Goal: Task Accomplishment & Management: Use online tool/utility

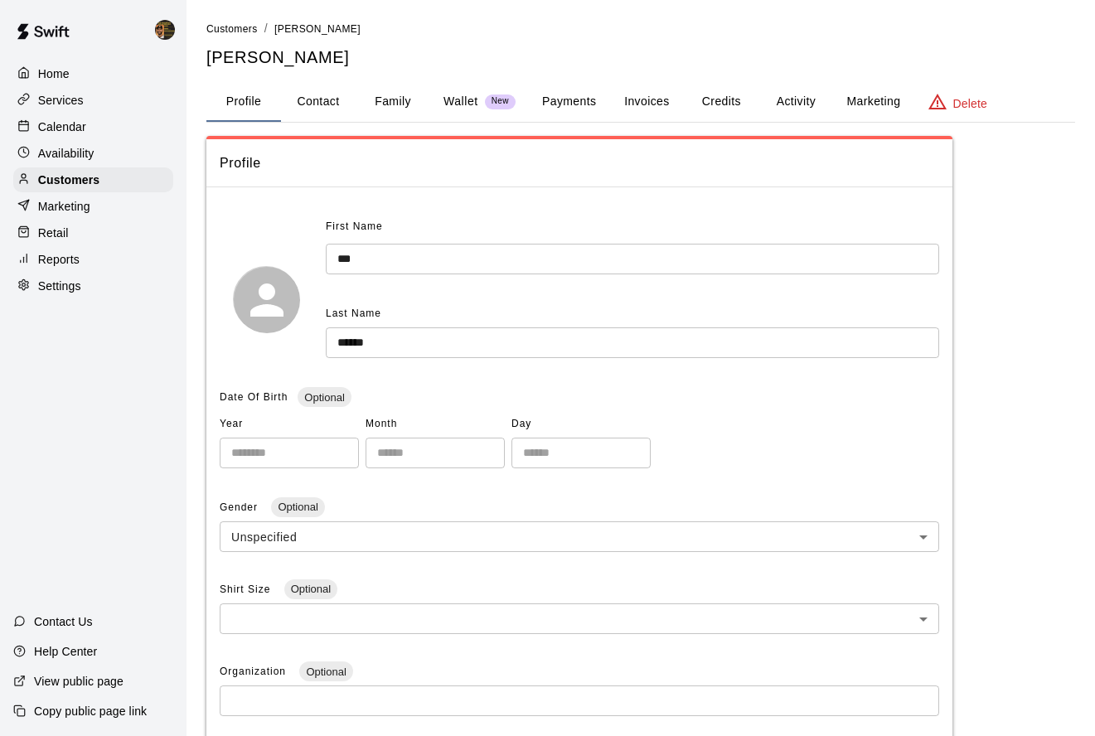
click at [19, 121] on rect at bounding box center [23, 125] width 9 height 9
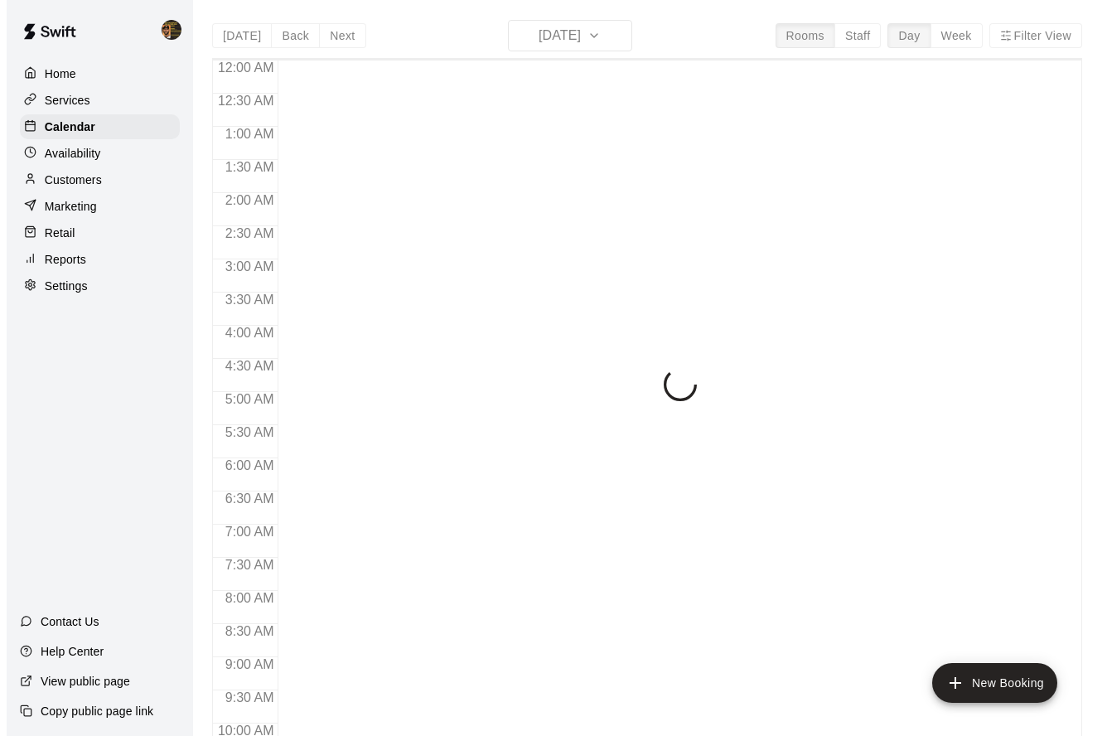
scroll to position [896, 0]
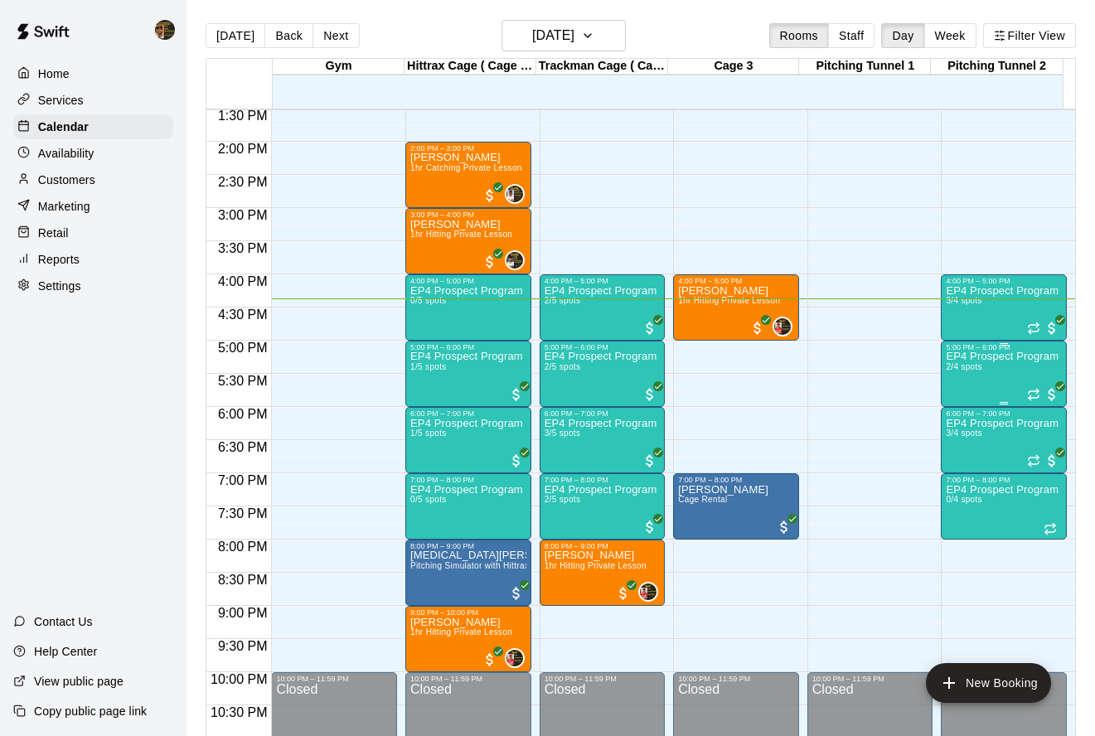
click at [967, 388] on div "EP4 Prospect Program Pitching (Ages [DEMOGRAPHIC_DATA]+ ) 2/4 spots" at bounding box center [1003, 719] width 116 height 736
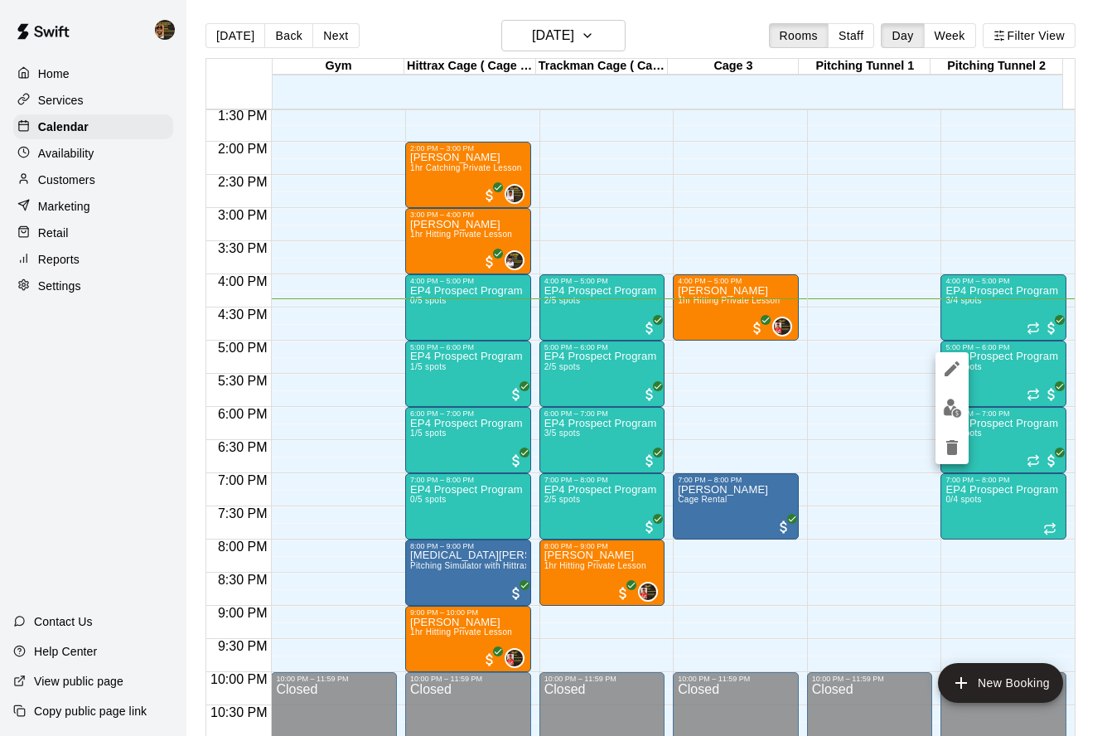
click at [1020, 432] on div at bounding box center [553, 368] width 1107 height 736
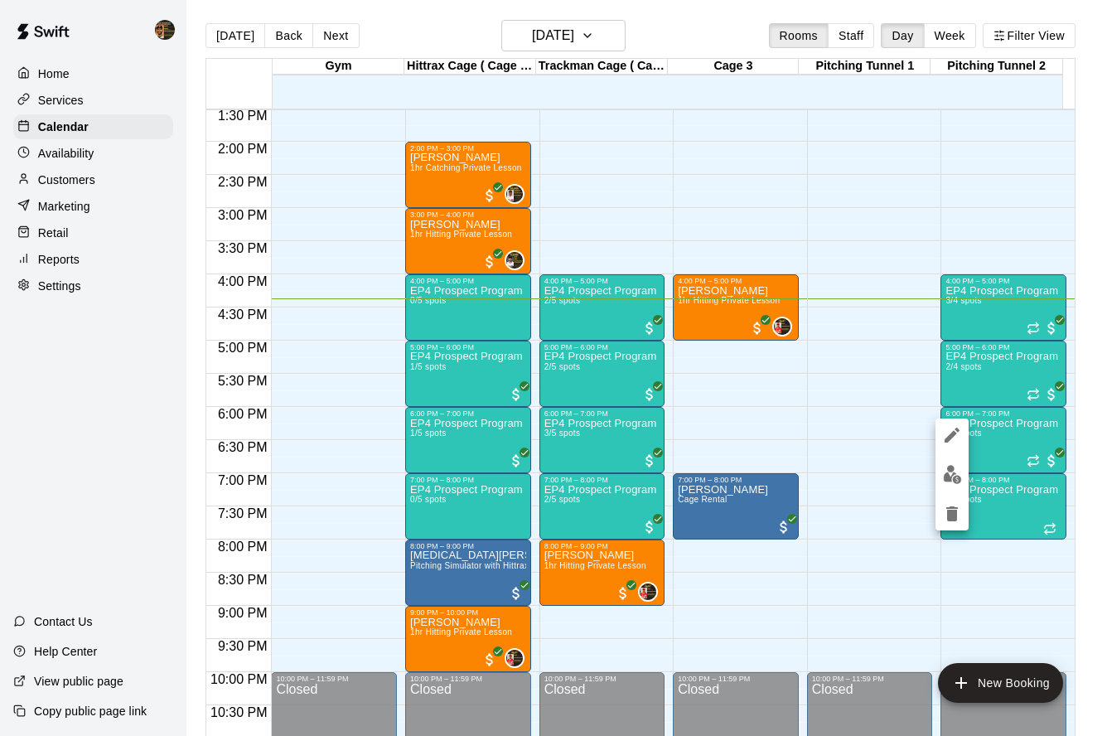
click at [952, 466] on img "edit" at bounding box center [952, 474] width 19 height 19
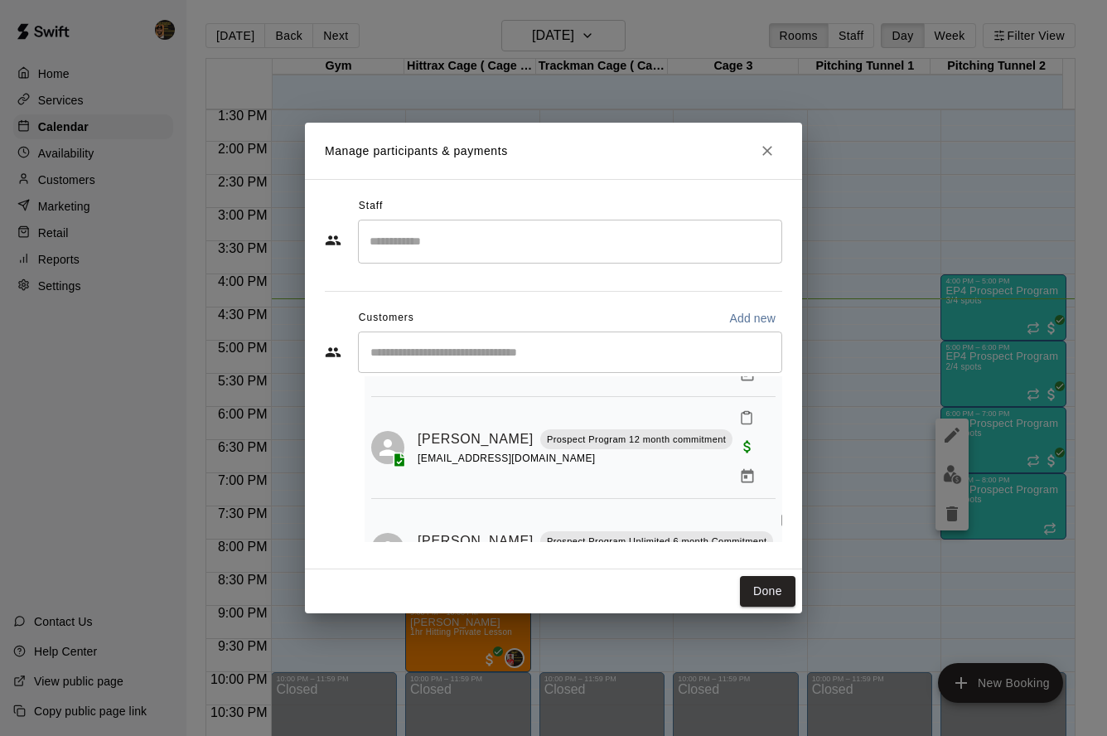
scroll to position [132, 0]
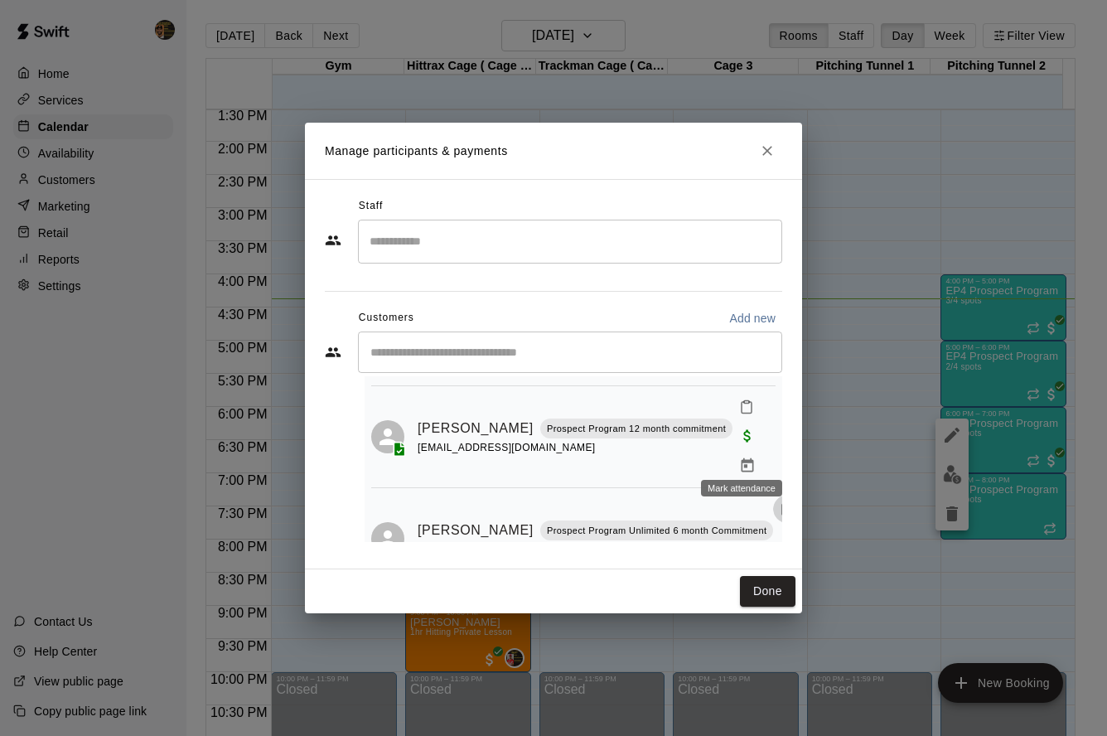
click at [782, 504] on icon "Mark attendance" at bounding box center [787, 510] width 10 height 12
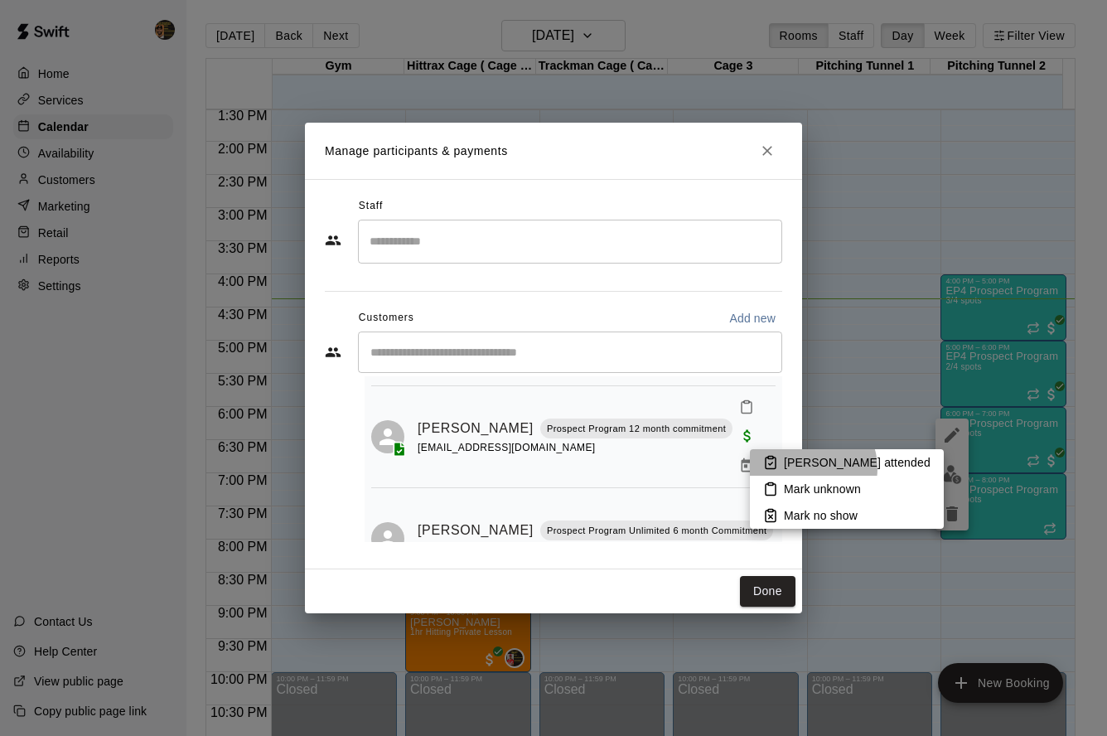
click at [805, 468] on p "[PERSON_NAME] attended" at bounding box center [857, 462] width 147 height 17
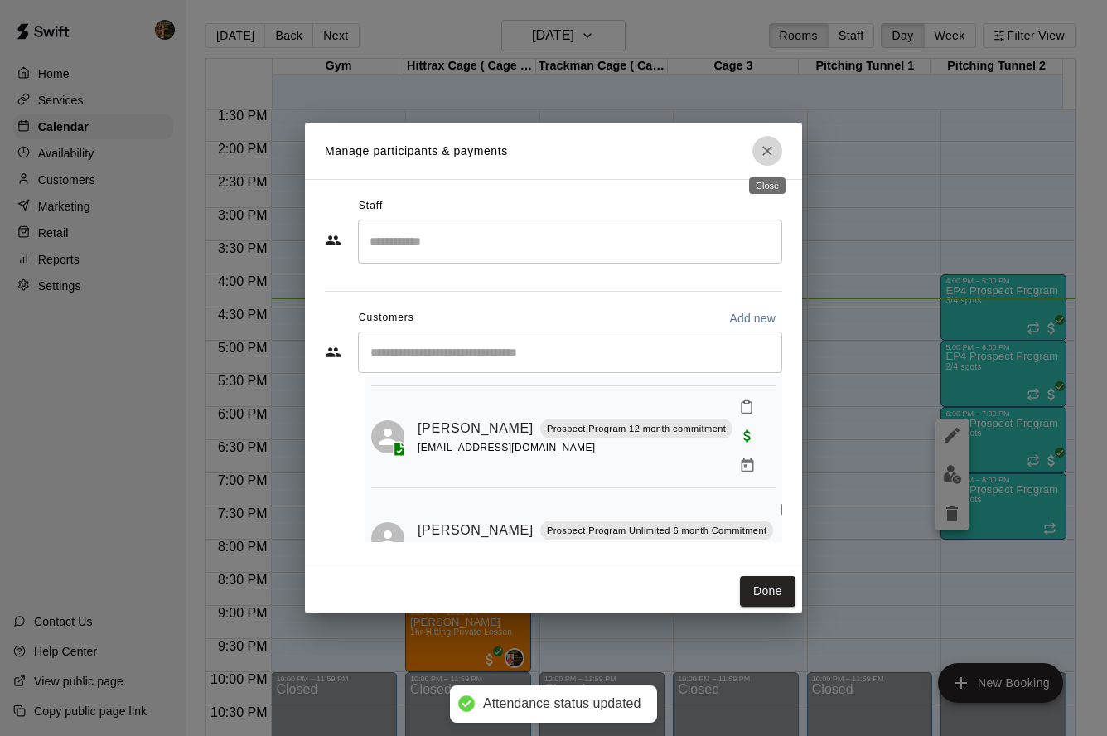
click at [768, 145] on icon "Close" at bounding box center [767, 151] width 17 height 17
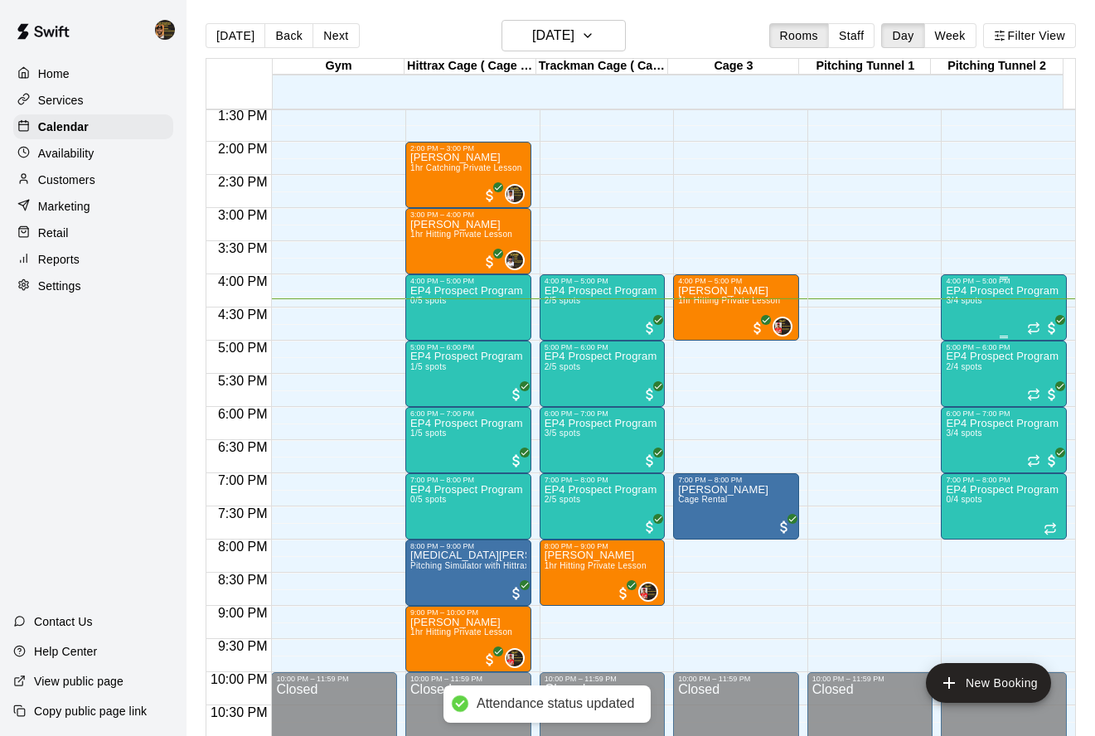
click at [945, 326] on div "EP4 Prospect Program Pitching (Ages [DEMOGRAPHIC_DATA]+ ) 3/4 spots" at bounding box center [1003, 653] width 116 height 736
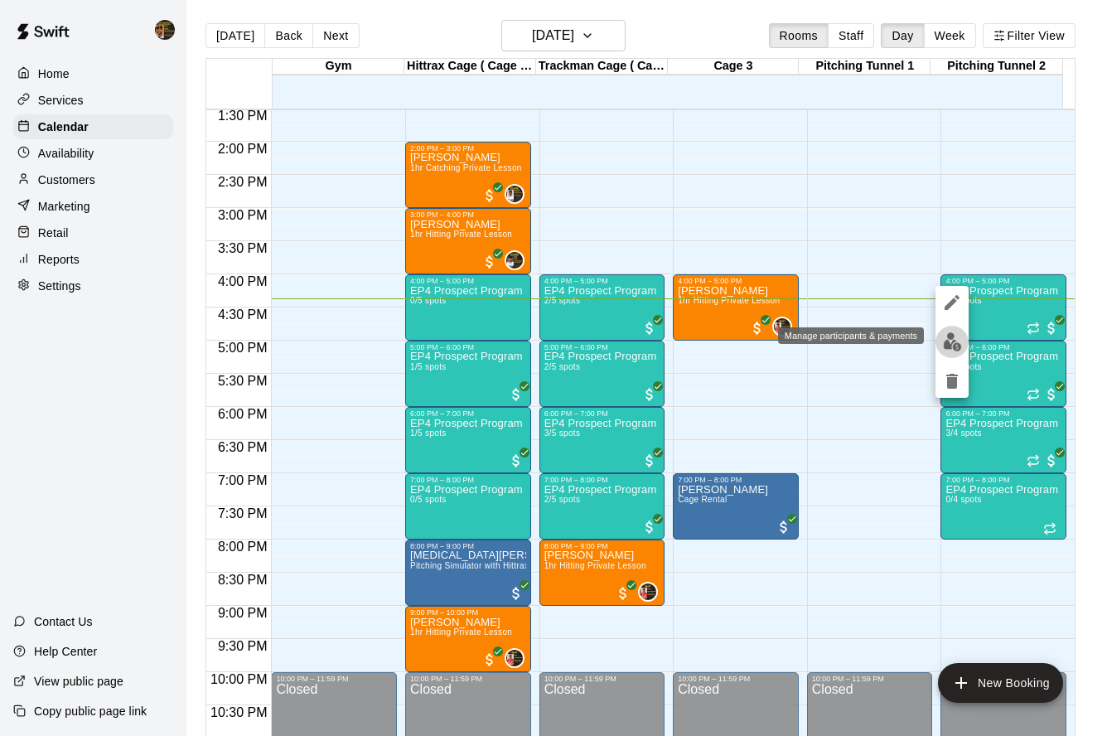
click at [950, 329] on button "edit" at bounding box center [951, 342] width 33 height 32
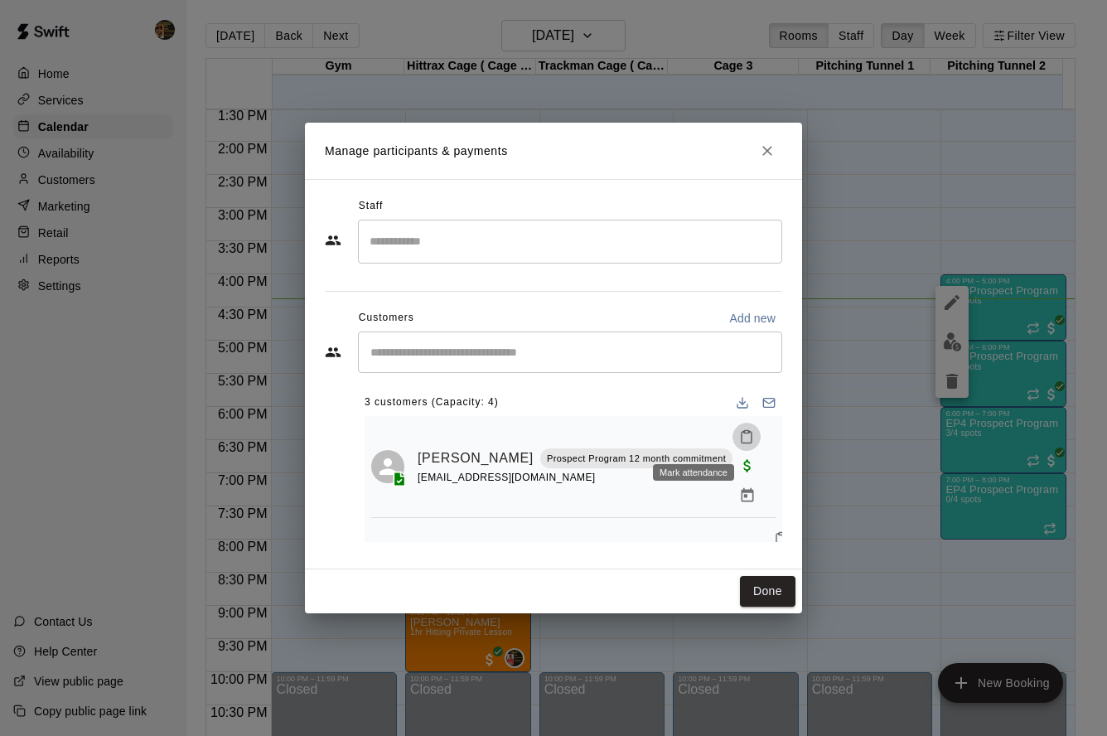
click at [739, 444] on icon "Mark attendance" at bounding box center [746, 436] width 15 height 15
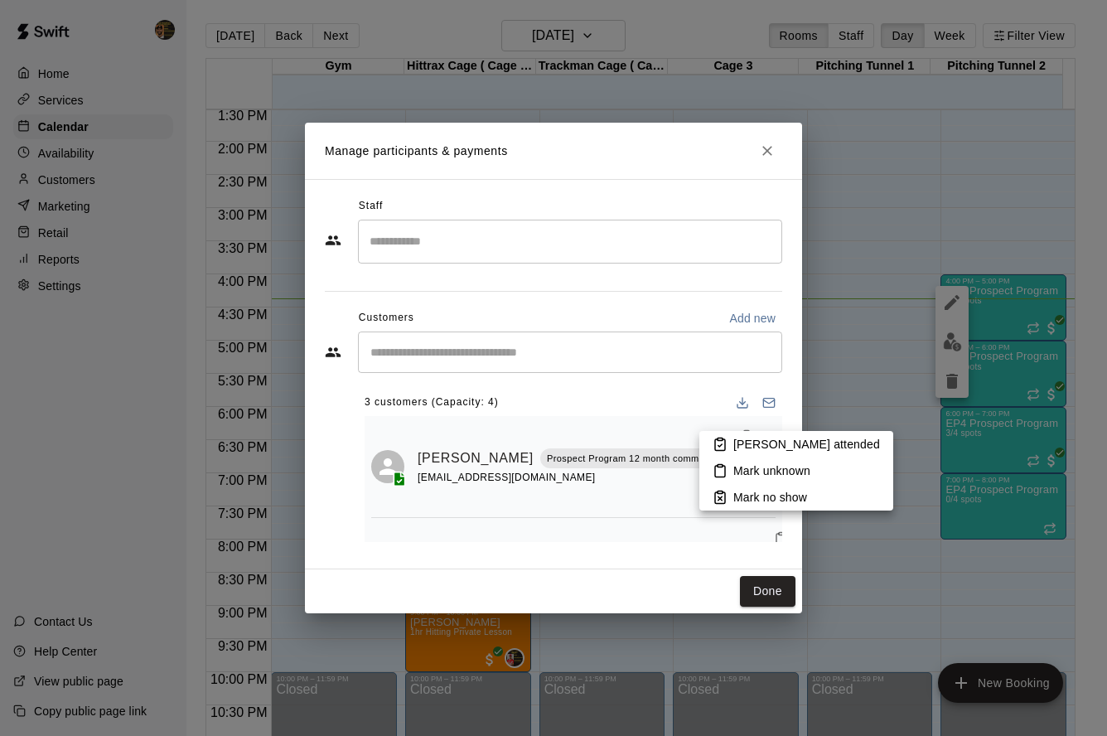
click at [728, 453] on li "[PERSON_NAME] attended" at bounding box center [796, 444] width 194 height 27
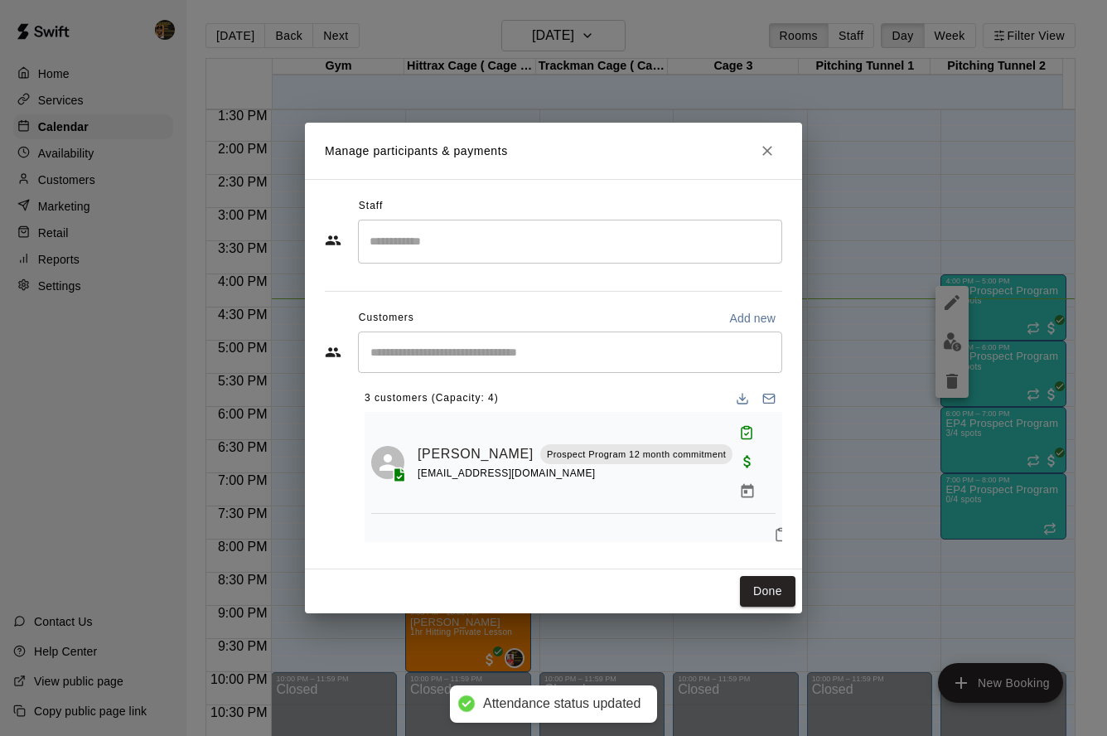
scroll to position [3, 0]
click at [767, 521] on button "Mark attendance" at bounding box center [781, 535] width 28 height 28
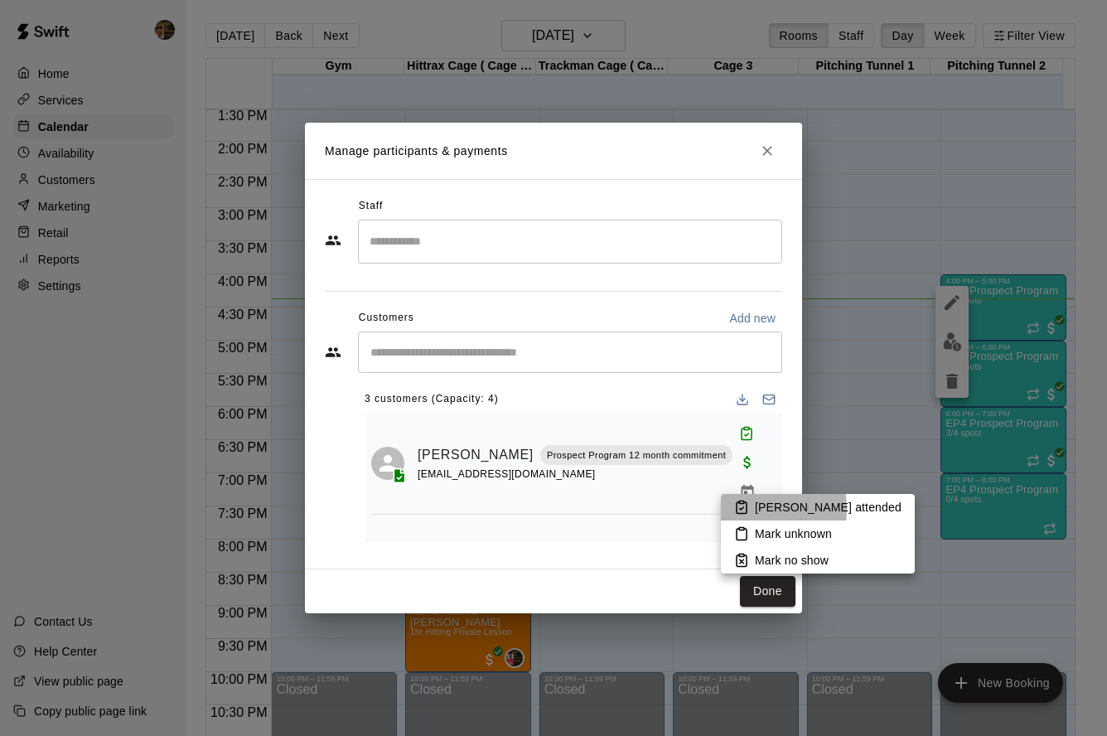
click at [728, 510] on li "[PERSON_NAME] attended" at bounding box center [818, 507] width 194 height 27
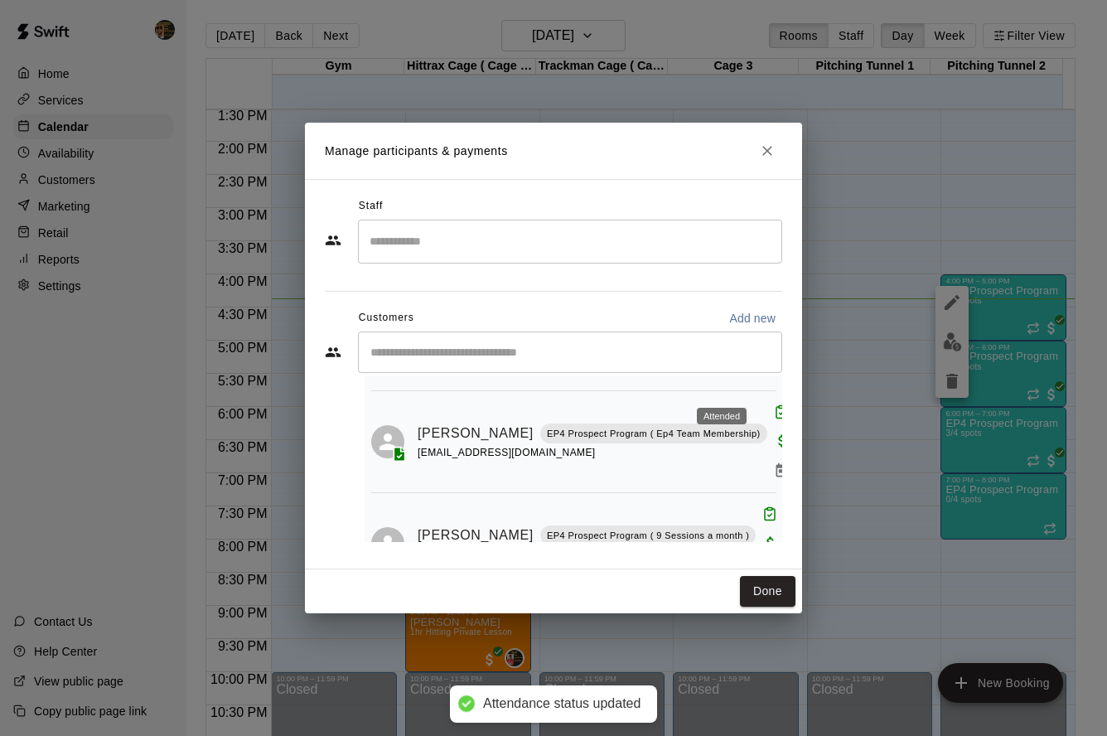
scroll to position [132, 0]
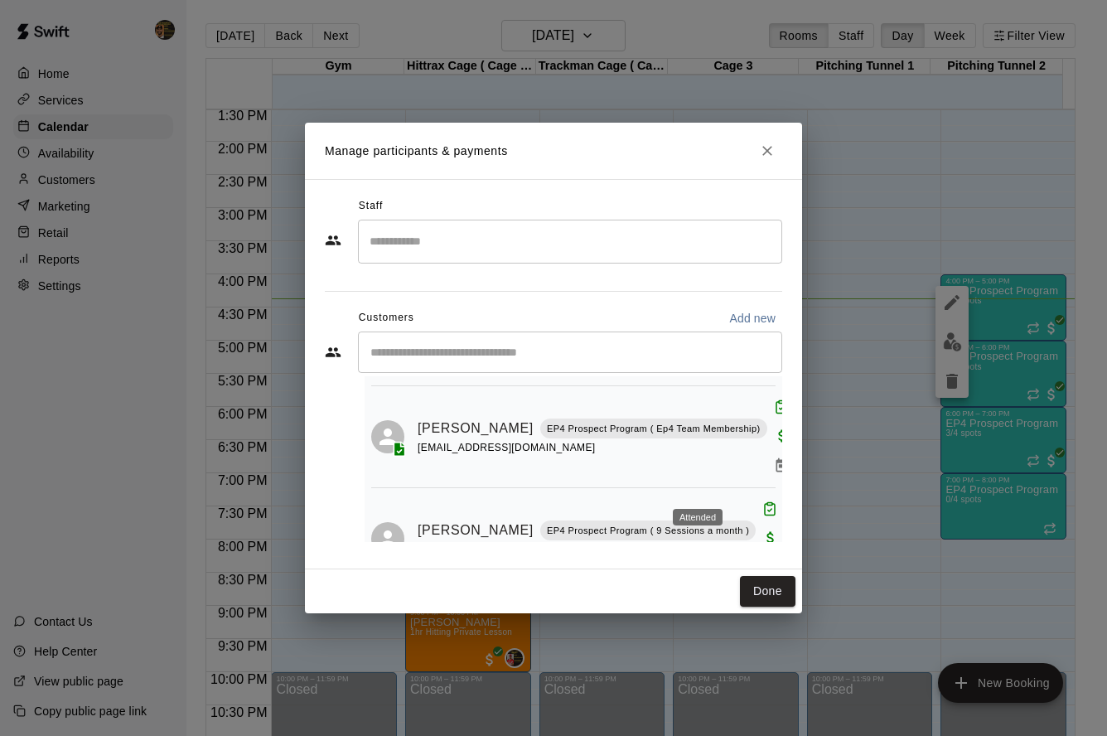
click at [762, 501] on icon "Attended" at bounding box center [769, 508] width 15 height 15
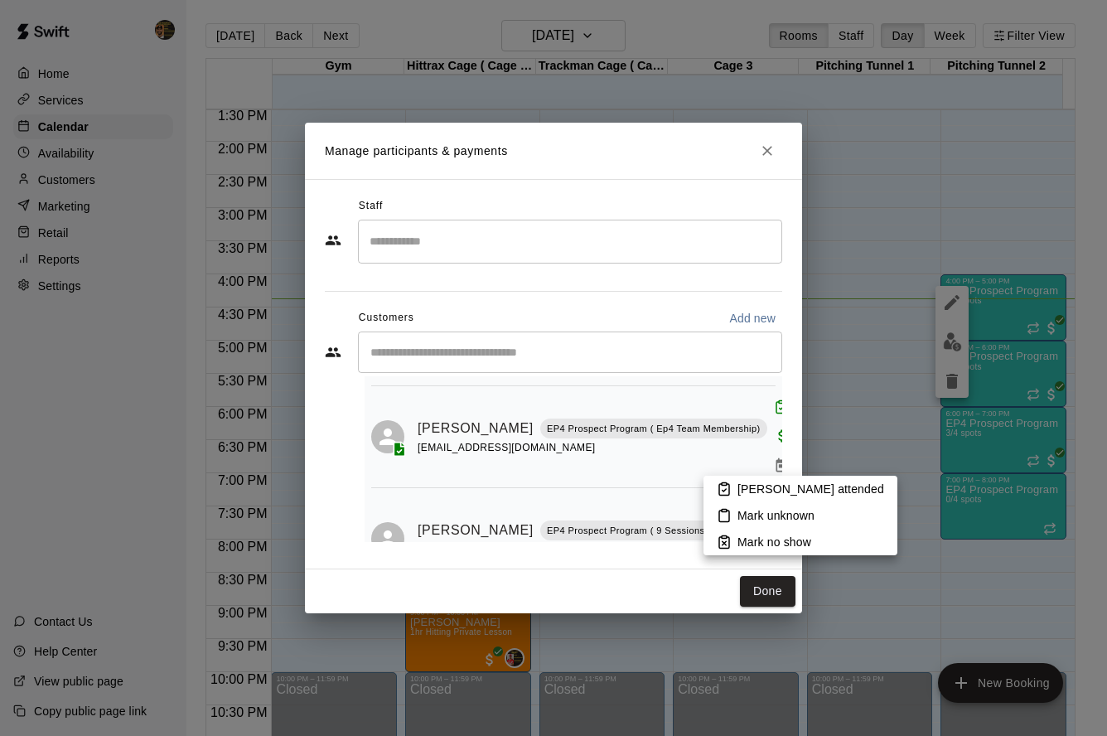
click at [769, 445] on div at bounding box center [553, 368] width 1107 height 736
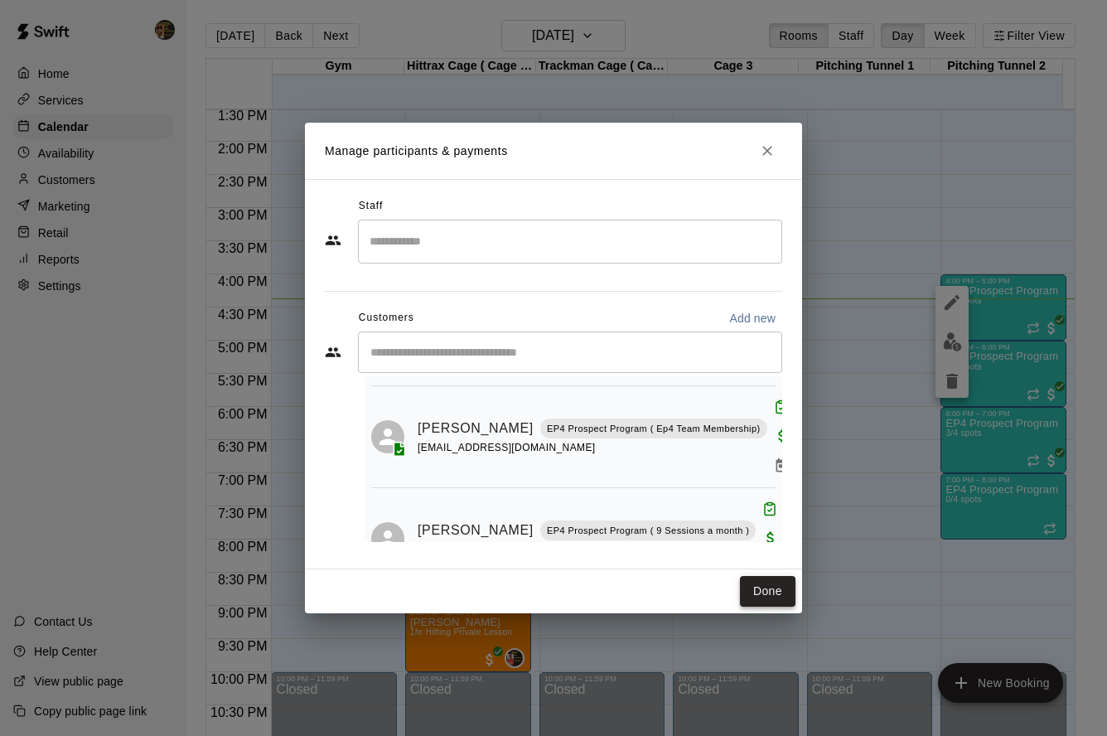
click at [781, 597] on button "Done" at bounding box center [768, 591] width 56 height 31
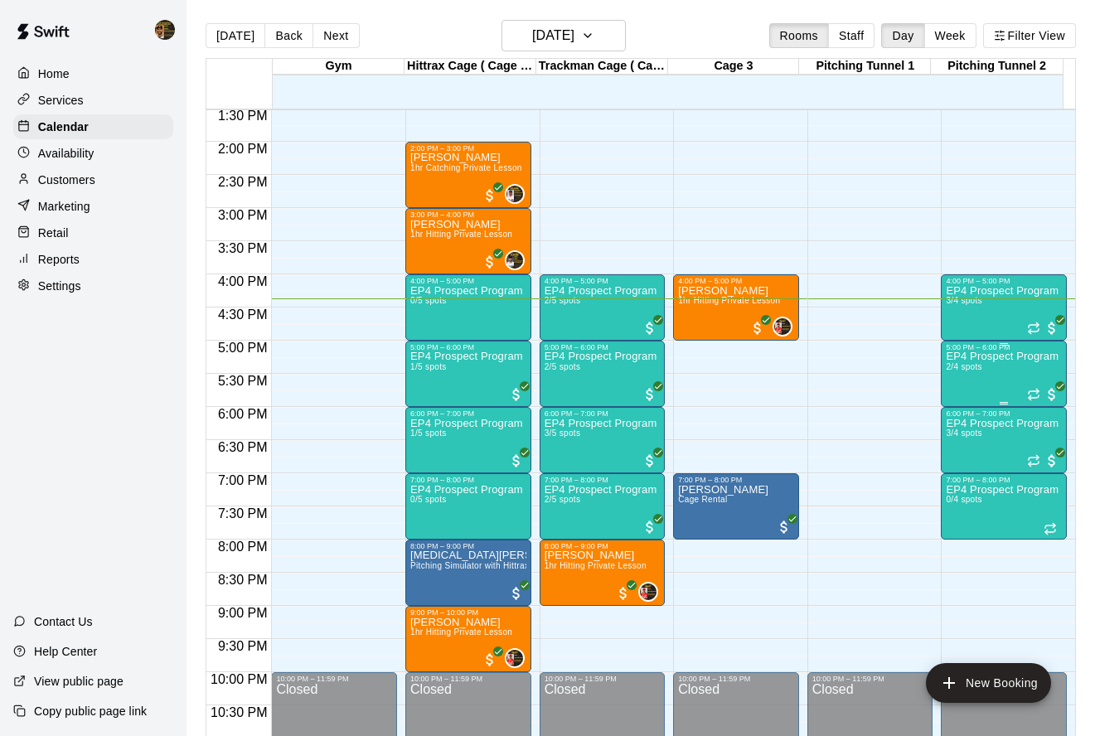
click at [945, 399] on div "EP4 Prospect Program Pitching (Ages [DEMOGRAPHIC_DATA]+ ) 2/4 spots" at bounding box center [1003, 719] width 116 height 736
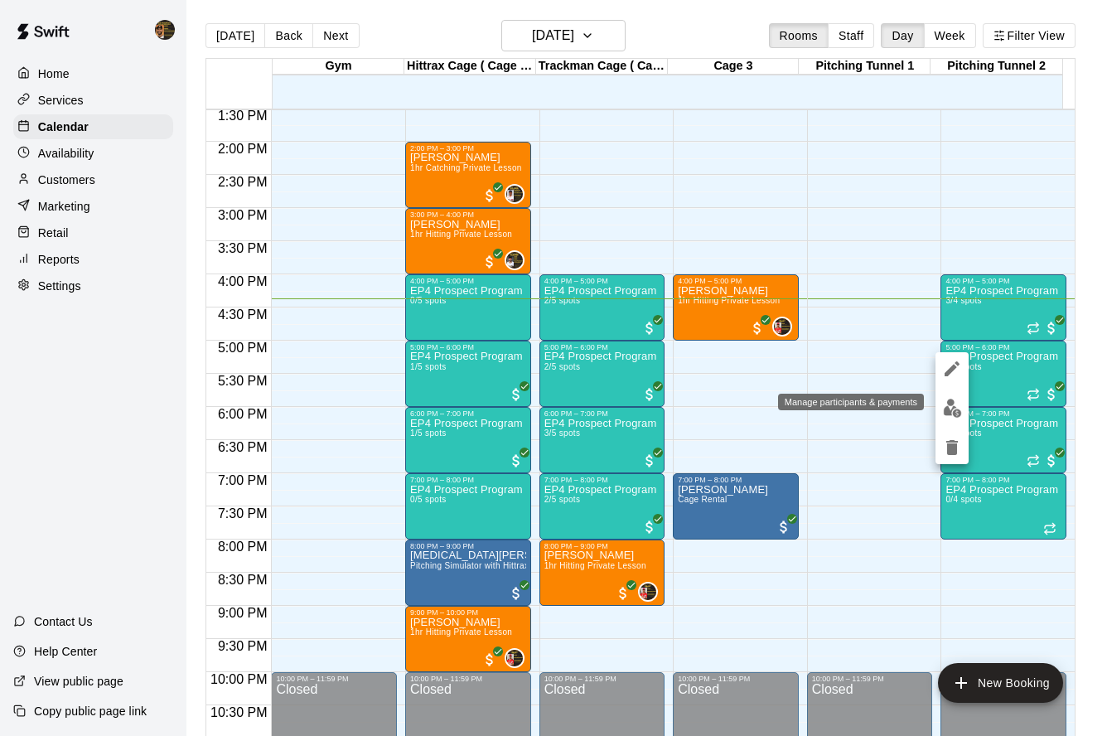
click at [939, 402] on button "edit" at bounding box center [951, 408] width 33 height 32
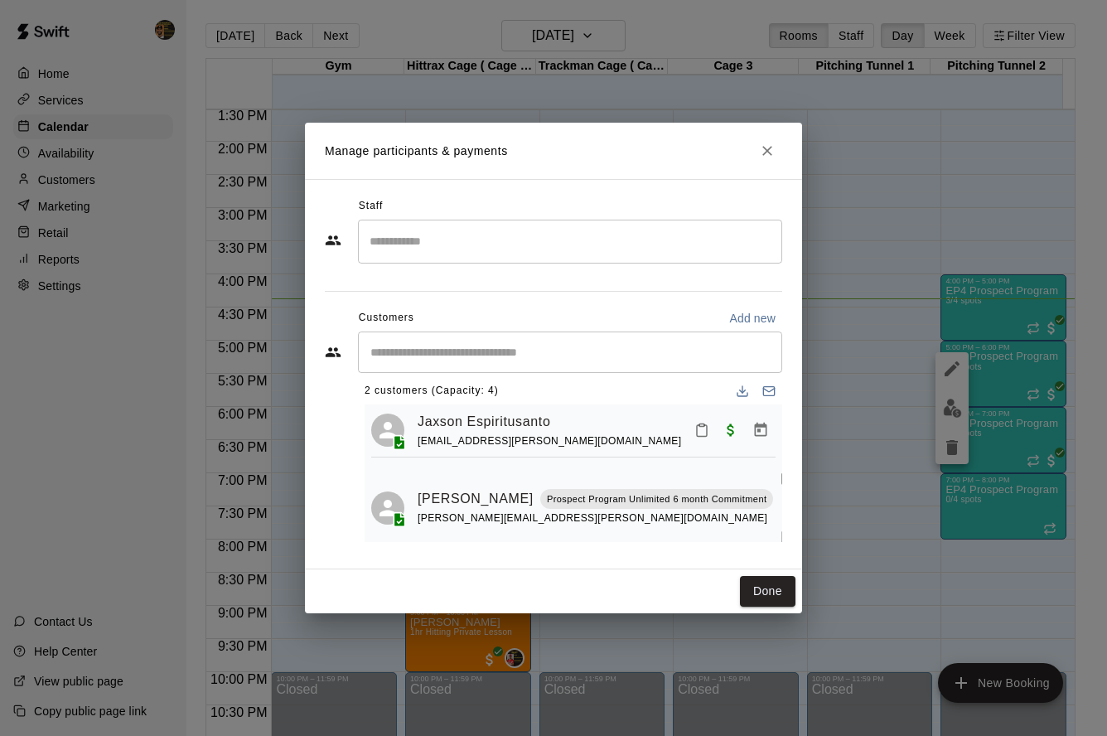
scroll to position [36, 0]
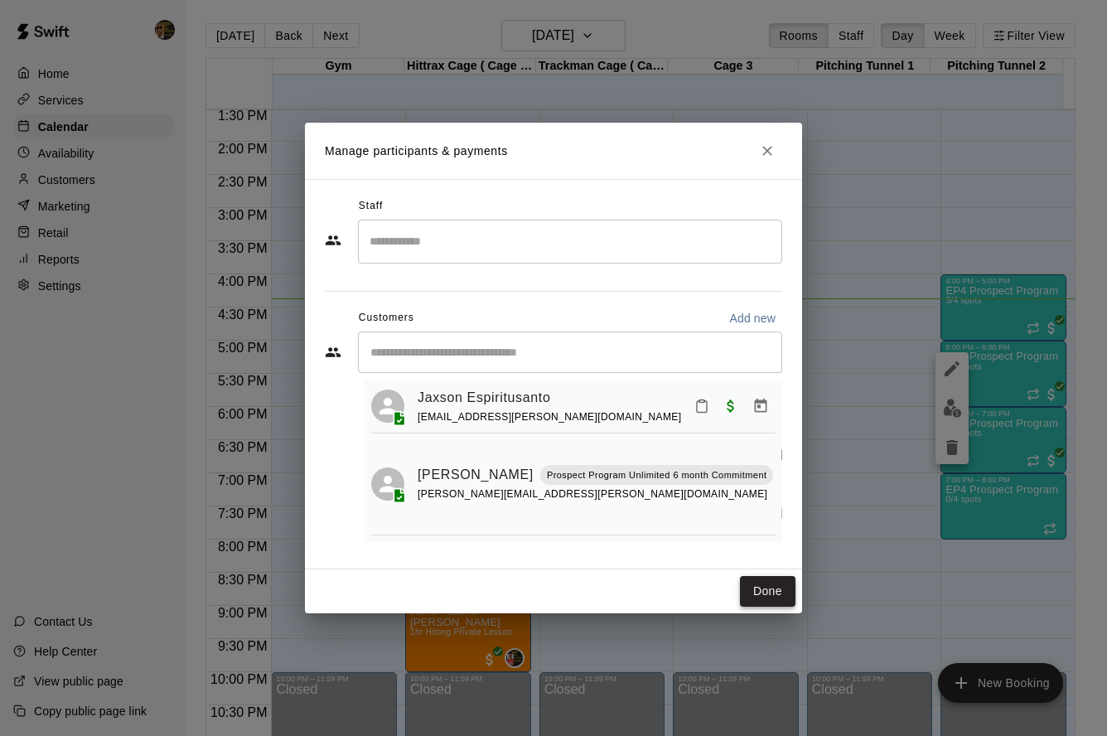
click at [756, 592] on button "Done" at bounding box center [768, 591] width 56 height 31
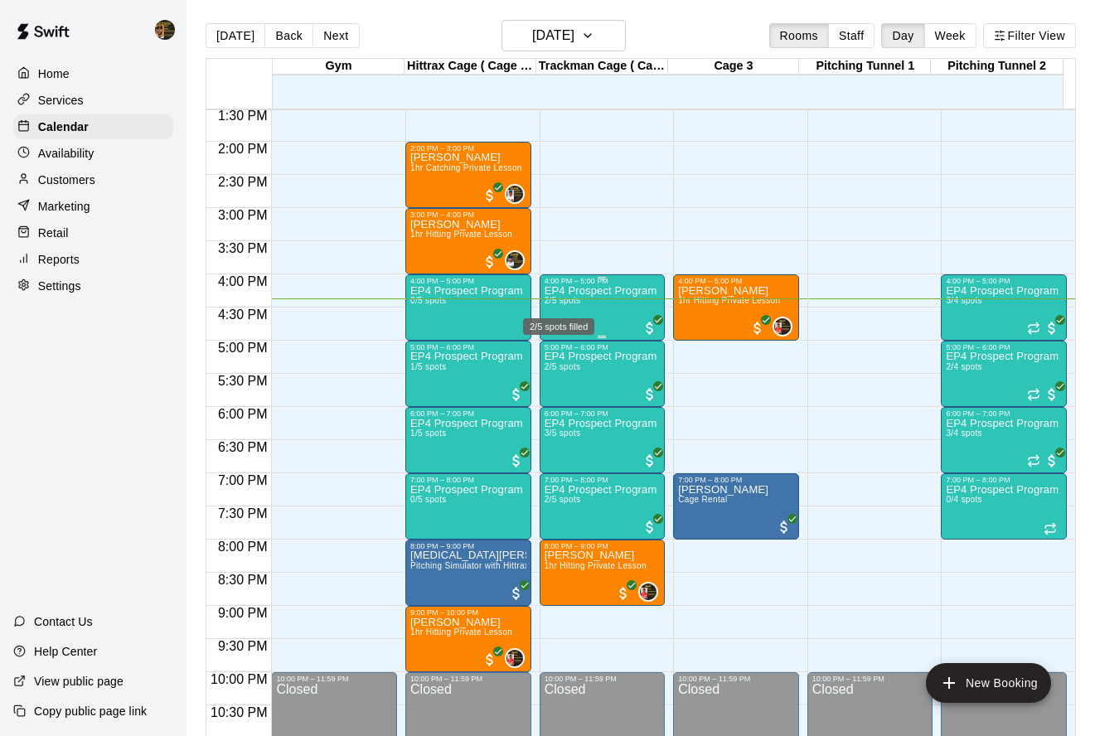
click at [565, 303] on span "2/5 spots" at bounding box center [562, 300] width 36 height 9
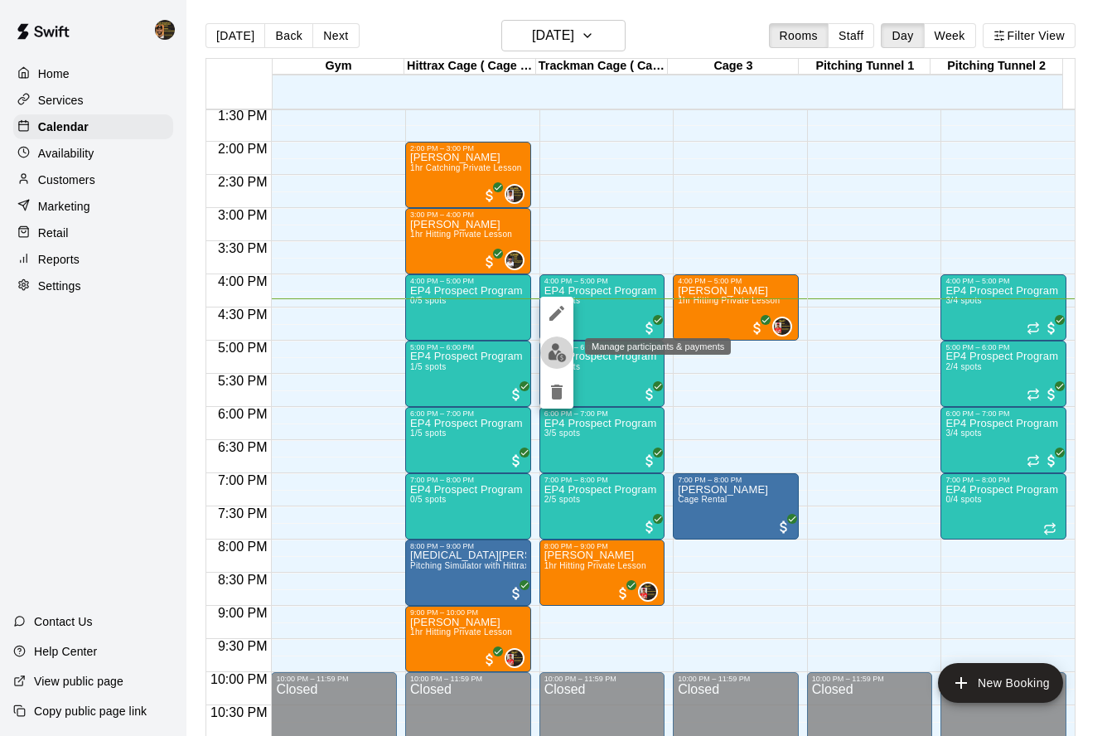
click at [562, 341] on button "edit" at bounding box center [556, 352] width 33 height 32
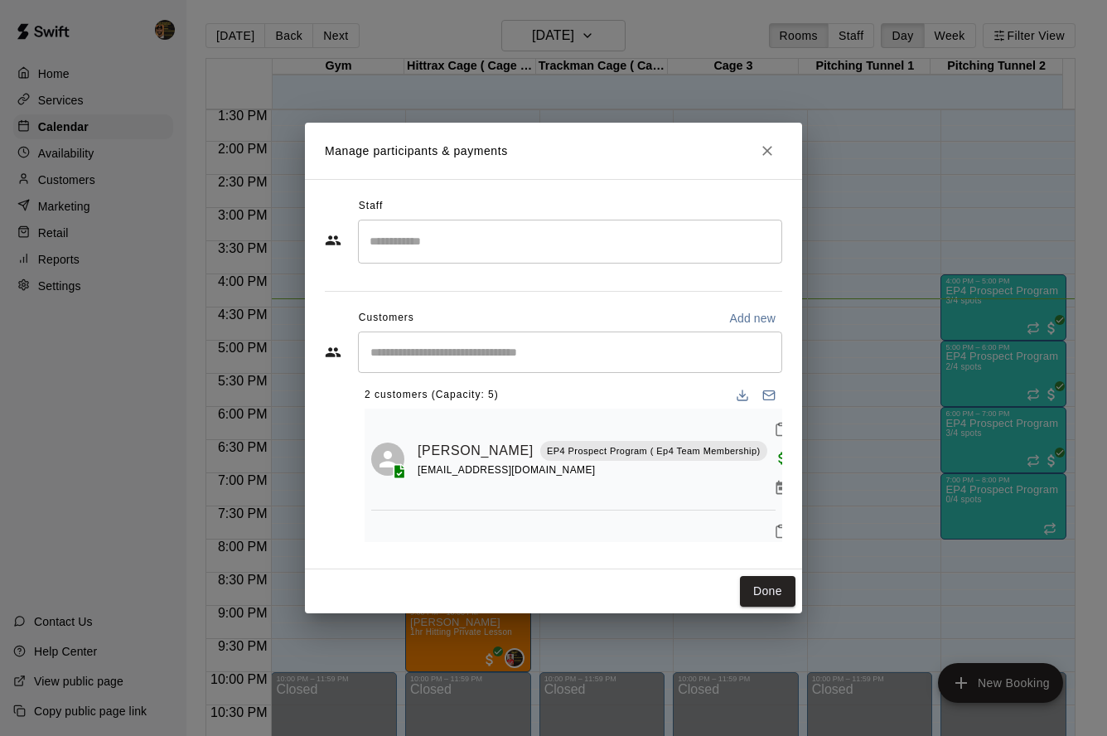
scroll to position [30, 0]
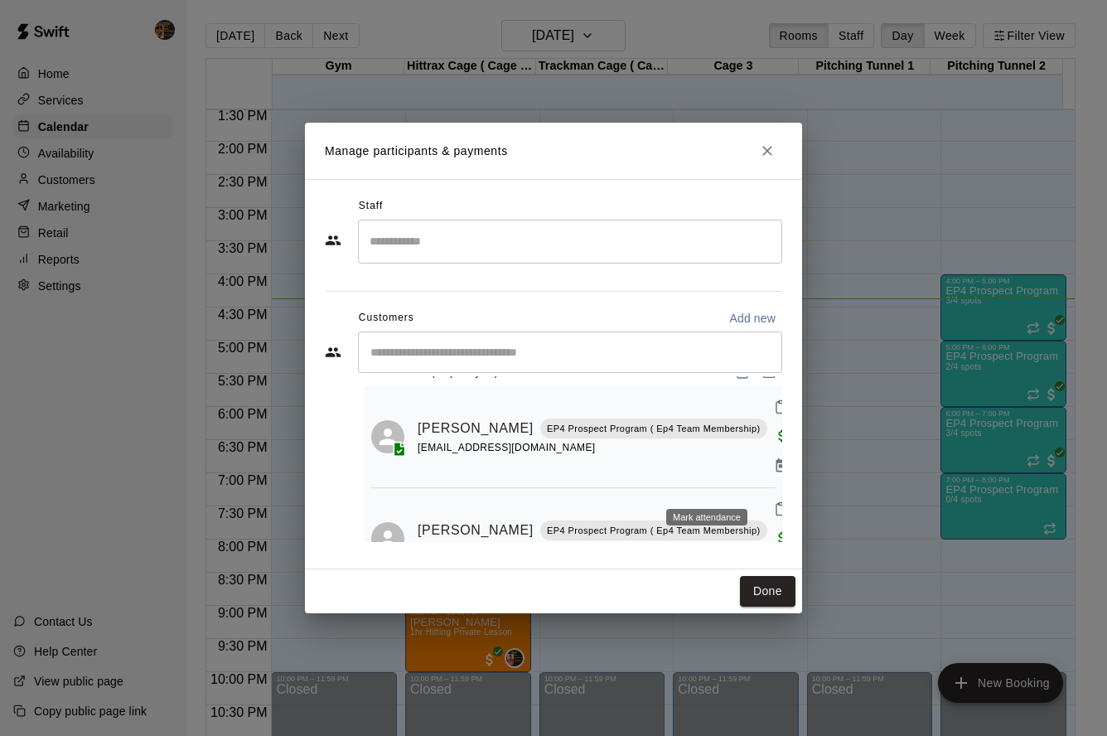
click at [767, 495] on button "Mark attendance" at bounding box center [781, 509] width 28 height 28
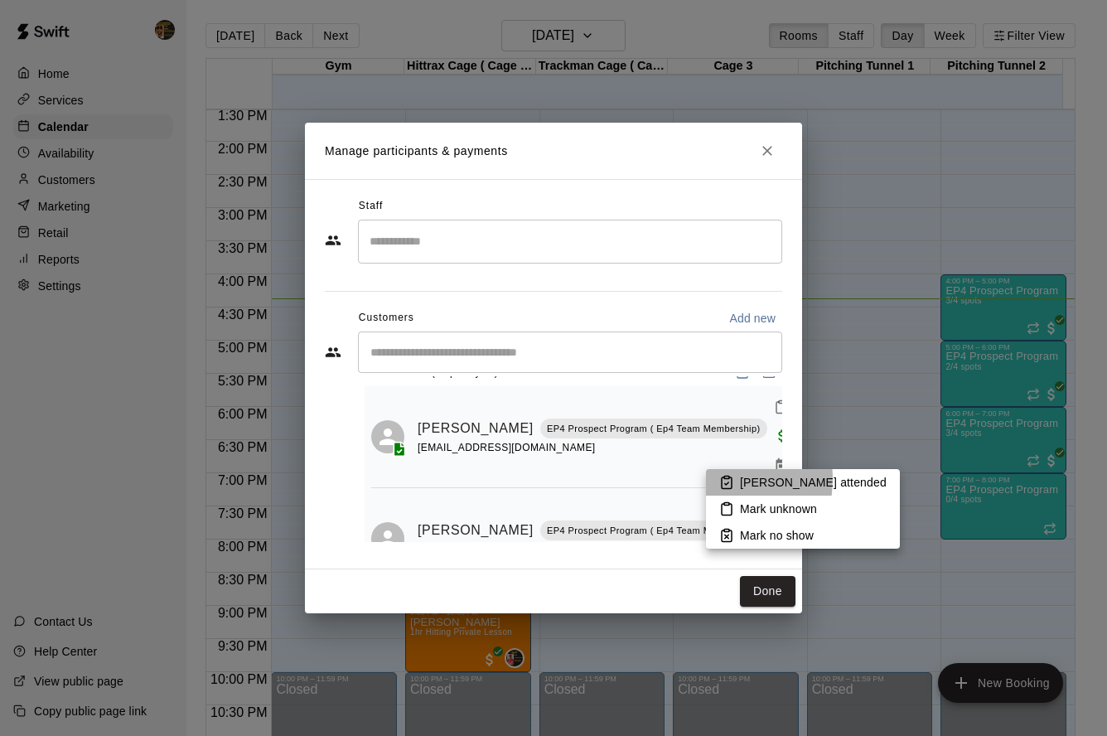
click at [716, 479] on li "[PERSON_NAME] attended" at bounding box center [803, 482] width 194 height 27
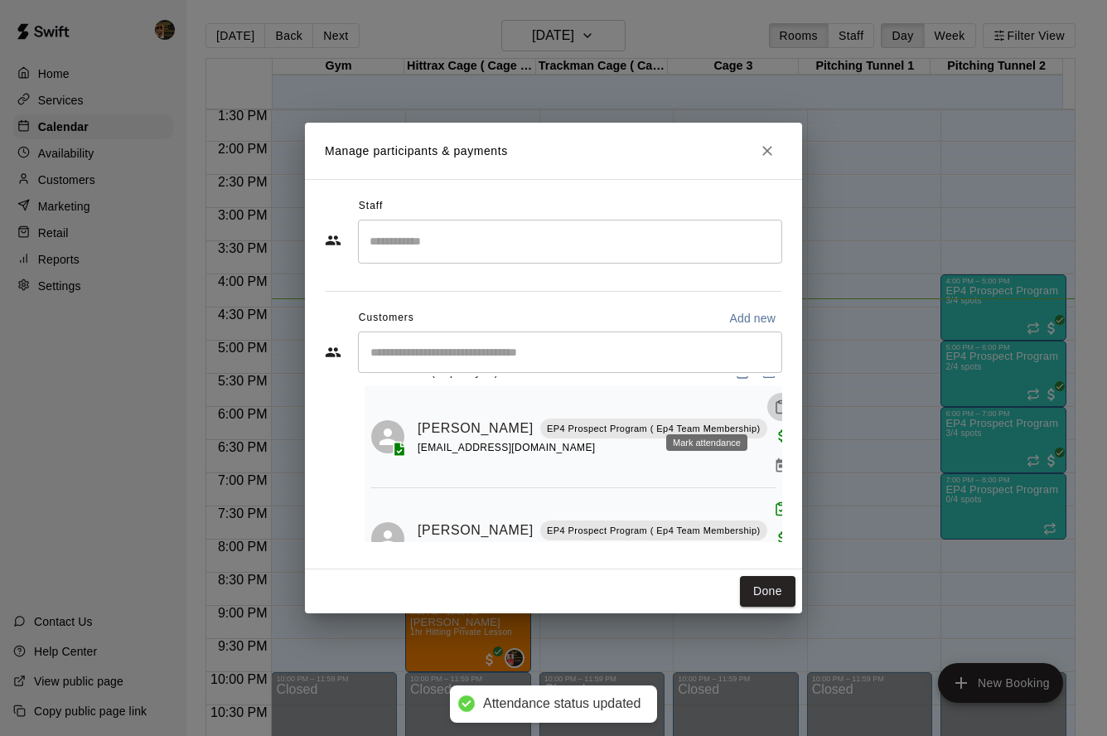
click at [774, 403] on icon "Mark attendance" at bounding box center [781, 406] width 15 height 15
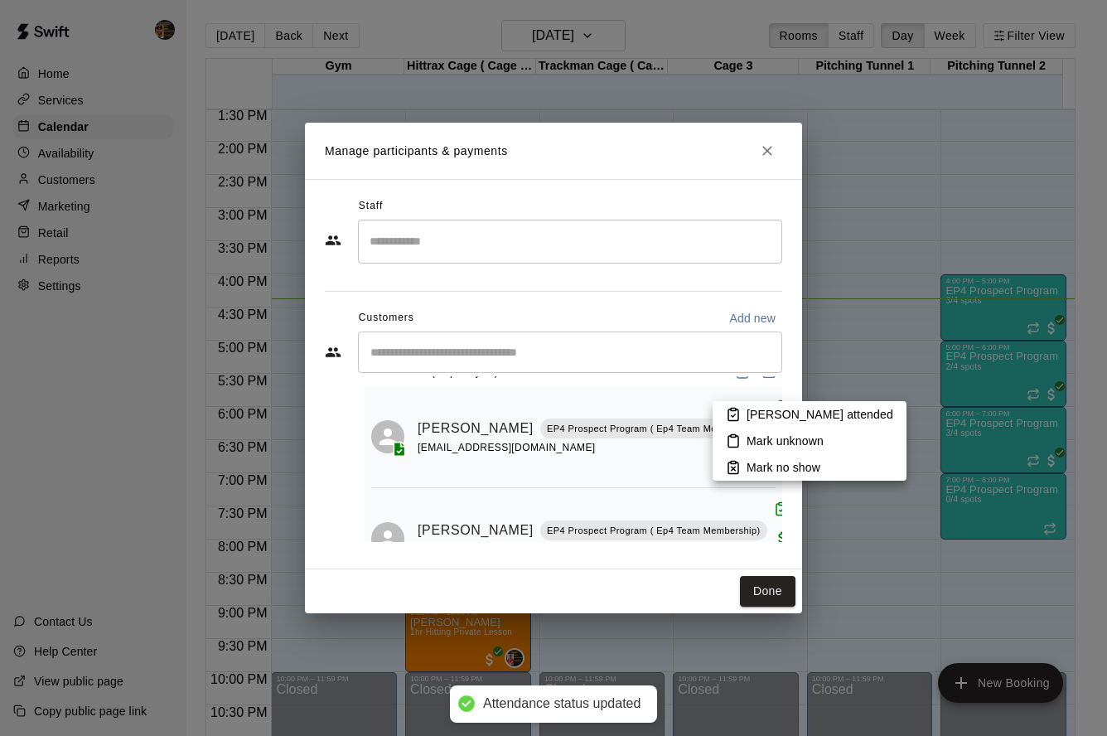
click at [723, 420] on li "[PERSON_NAME] attended" at bounding box center [810, 414] width 194 height 27
